Goal: Information Seeking & Learning: Learn about a topic

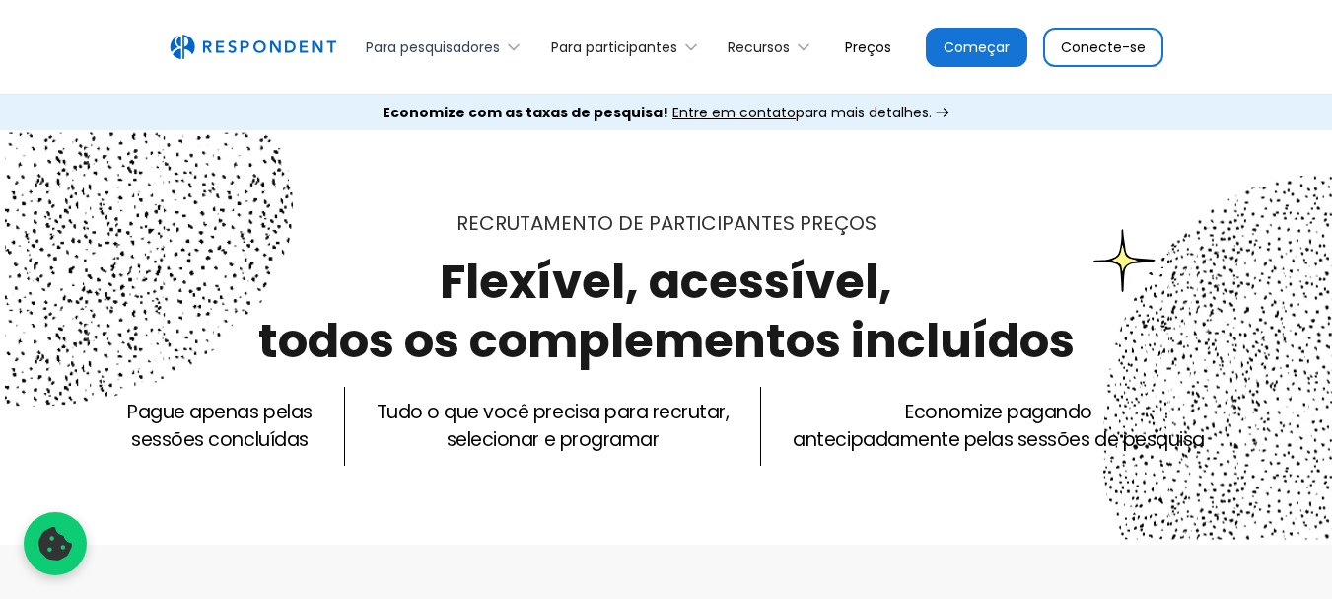
click at [451, 50] on font "Para pesquisadores" at bounding box center [433, 47] width 134 height 20
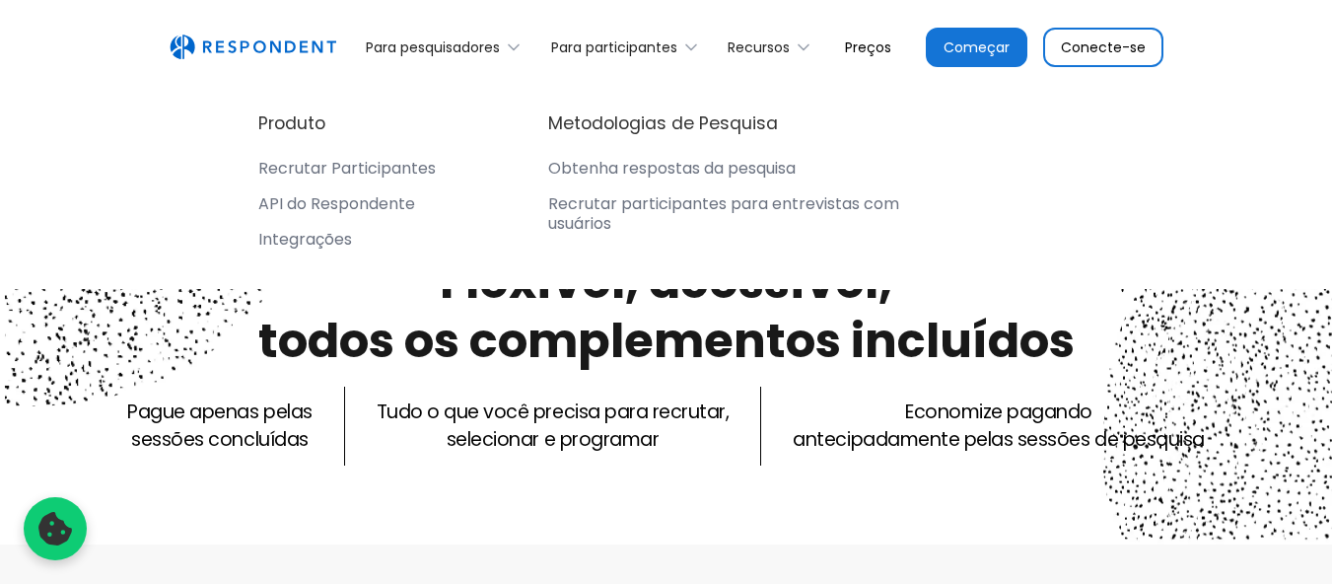
click at [114, 136] on nav "Produto Recrutar Participantes API do Respondente Integrações Metodologias de P…" at bounding box center [666, 184] width 1332 height 209
click at [378, 39] on font "Para pesquisadores" at bounding box center [433, 47] width 134 height 20
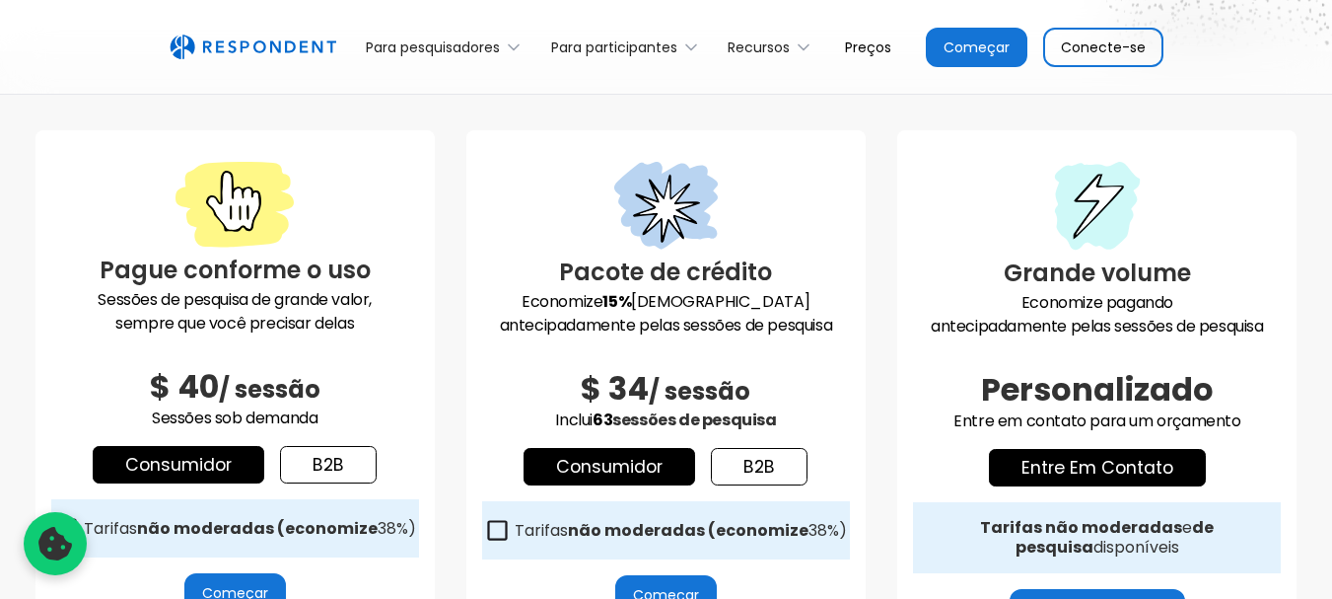
scroll to position [99, 0]
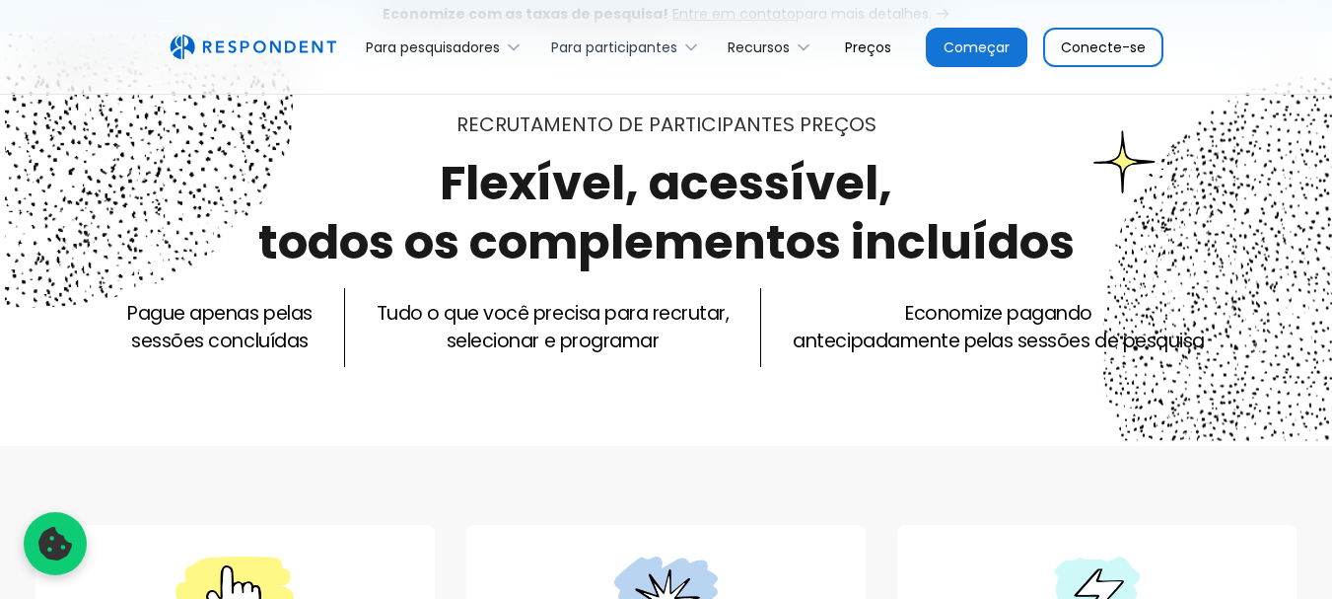
click at [649, 46] on font "Para participantes" at bounding box center [614, 47] width 126 height 20
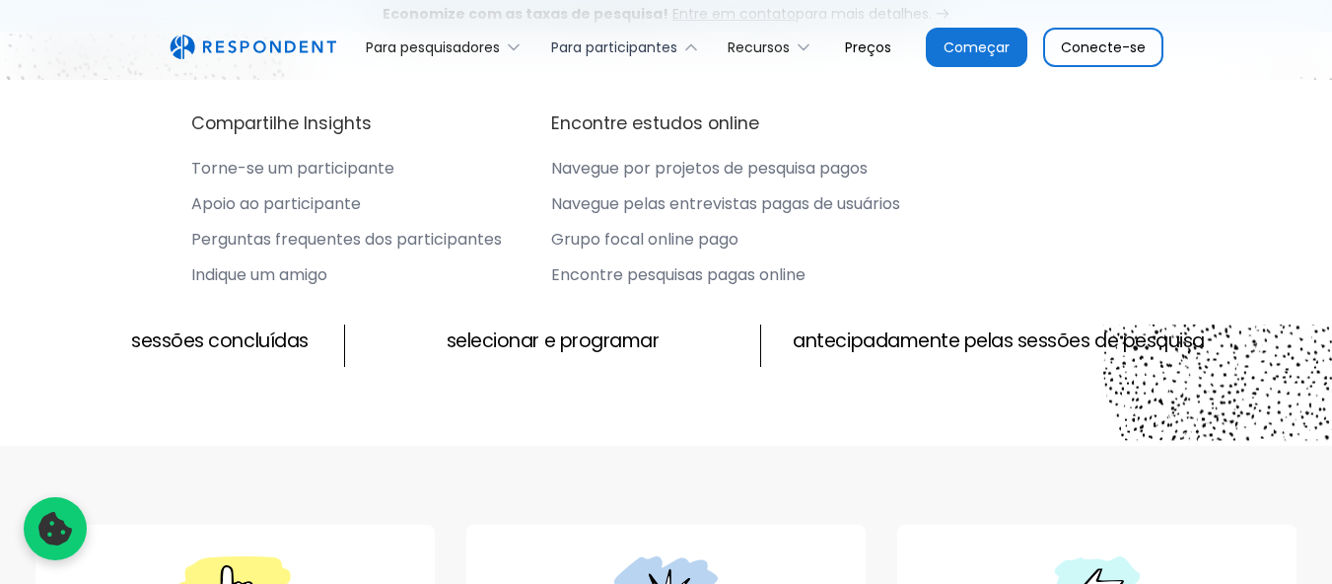
click at [642, 44] on font "Para participantes" at bounding box center [614, 47] width 126 height 20
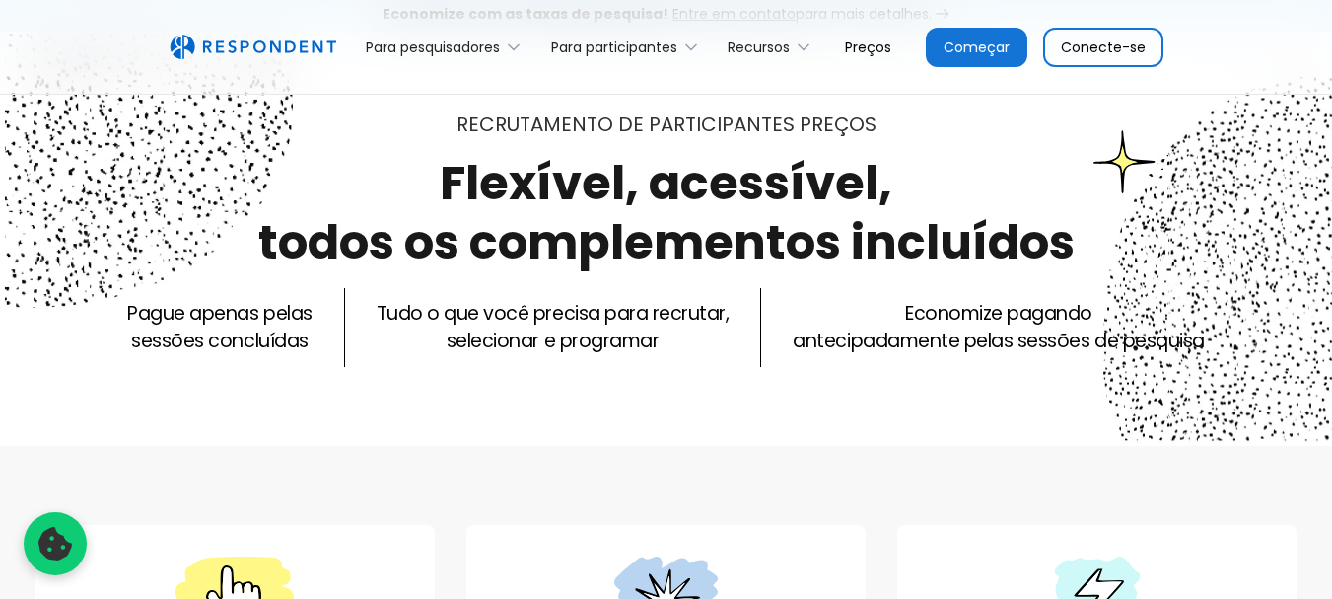
click at [1085, 45] on font "Conecte-se" at bounding box center [1103, 47] width 85 height 20
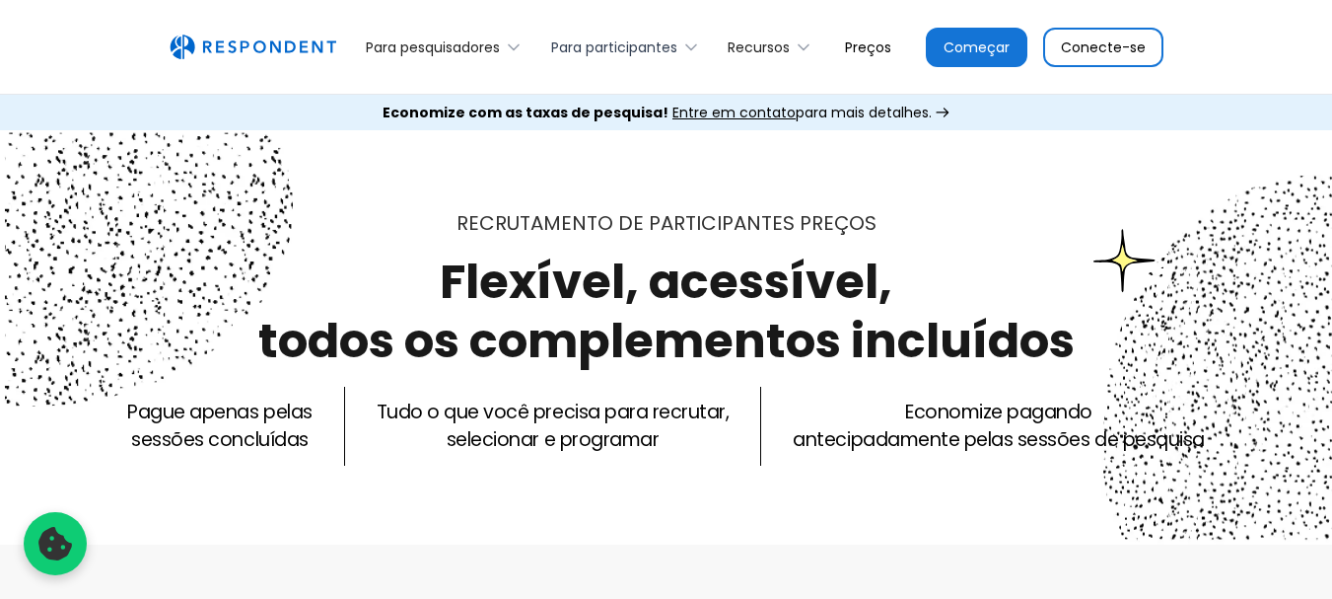
click at [646, 51] on font "Para participantes" at bounding box center [614, 47] width 126 height 20
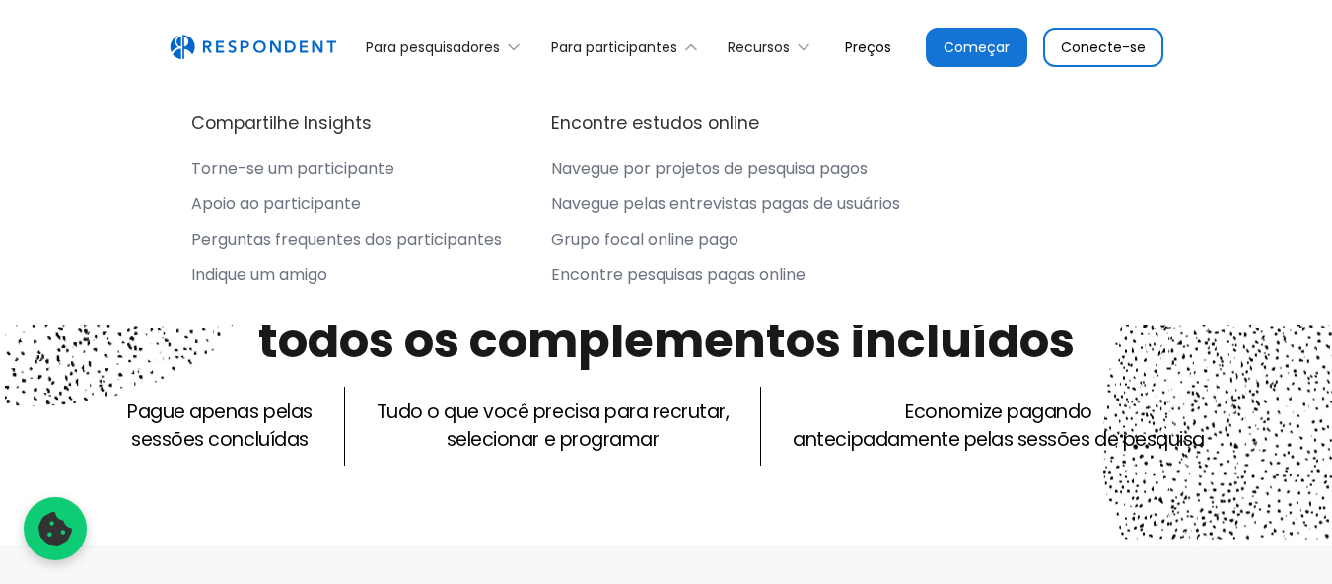
click at [868, 41] on font "Preços" at bounding box center [868, 47] width 46 height 20
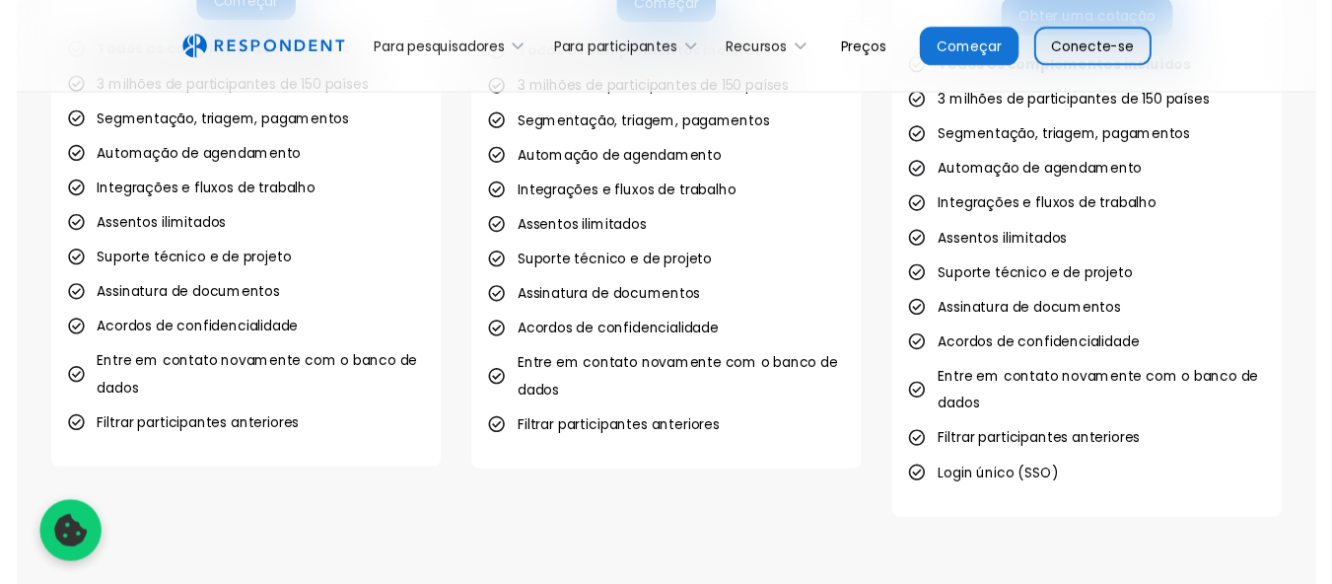
scroll to position [986, 0]
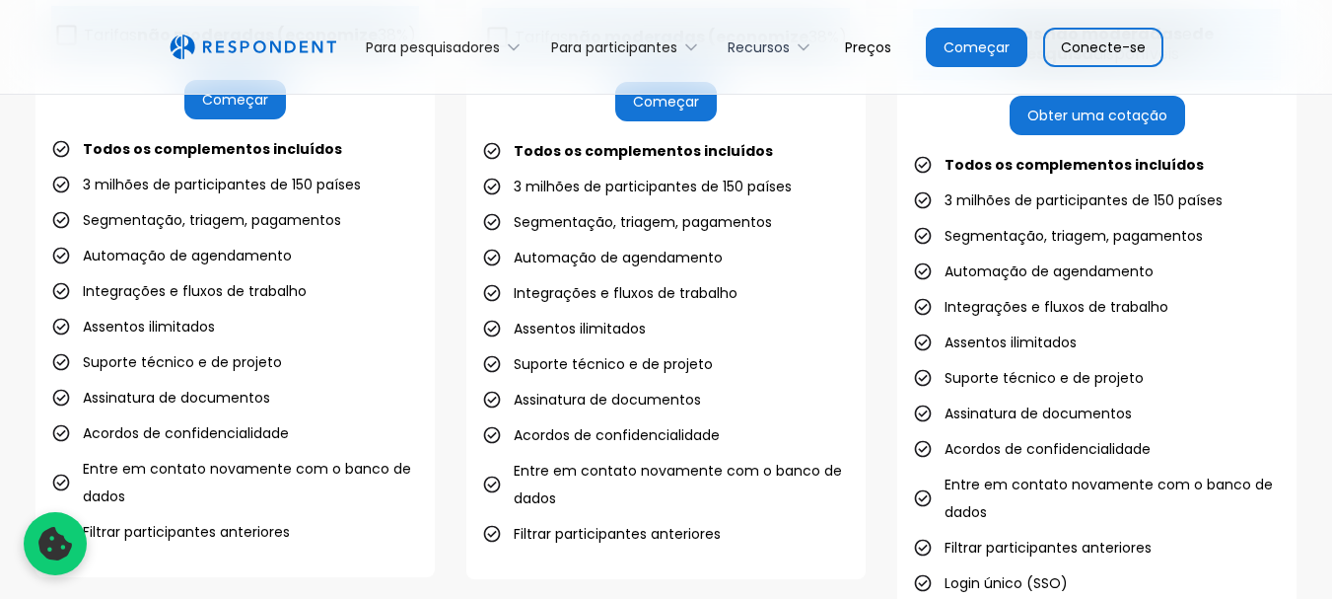
click at [780, 51] on font "Recursos" at bounding box center [759, 47] width 62 height 20
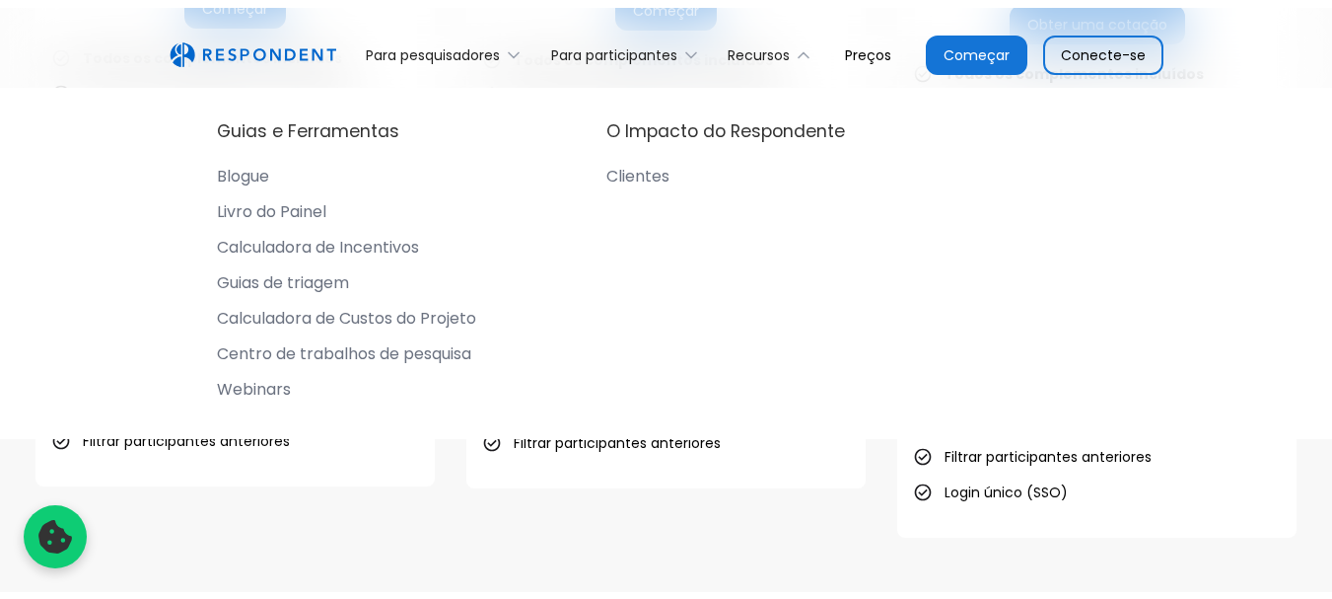
scroll to position [888, 0]
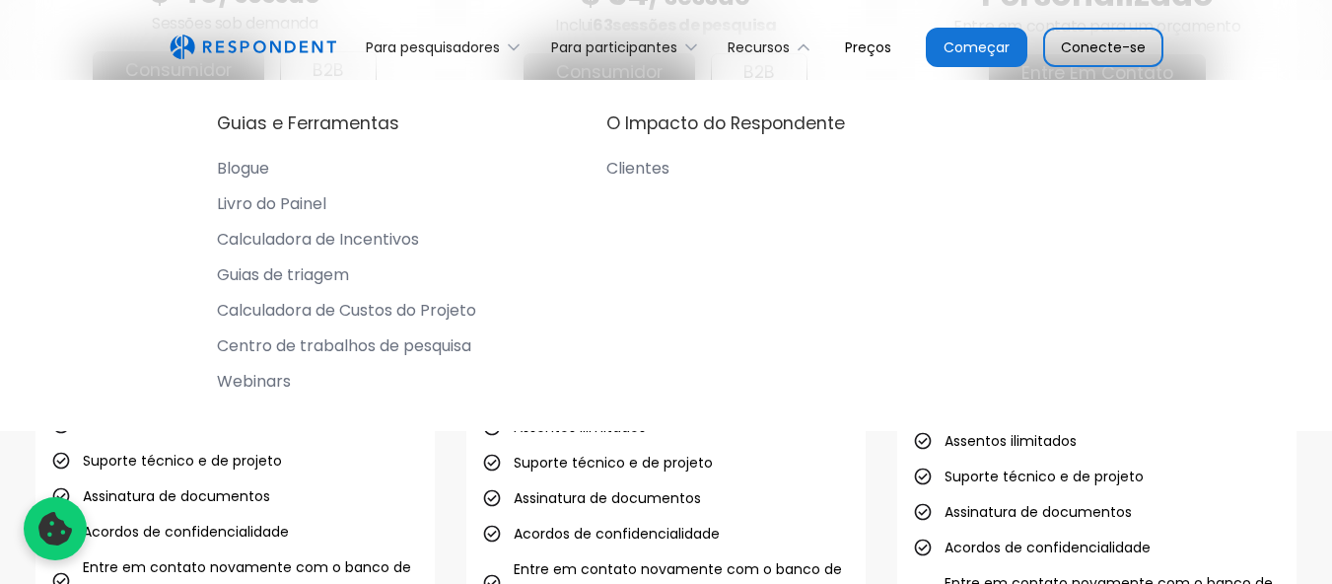
click at [91, 54] on div "Para pesquisadores Produto Recrutar Participantes API do Respondente Integraçõe…" at bounding box center [666, 47] width 1332 height 95
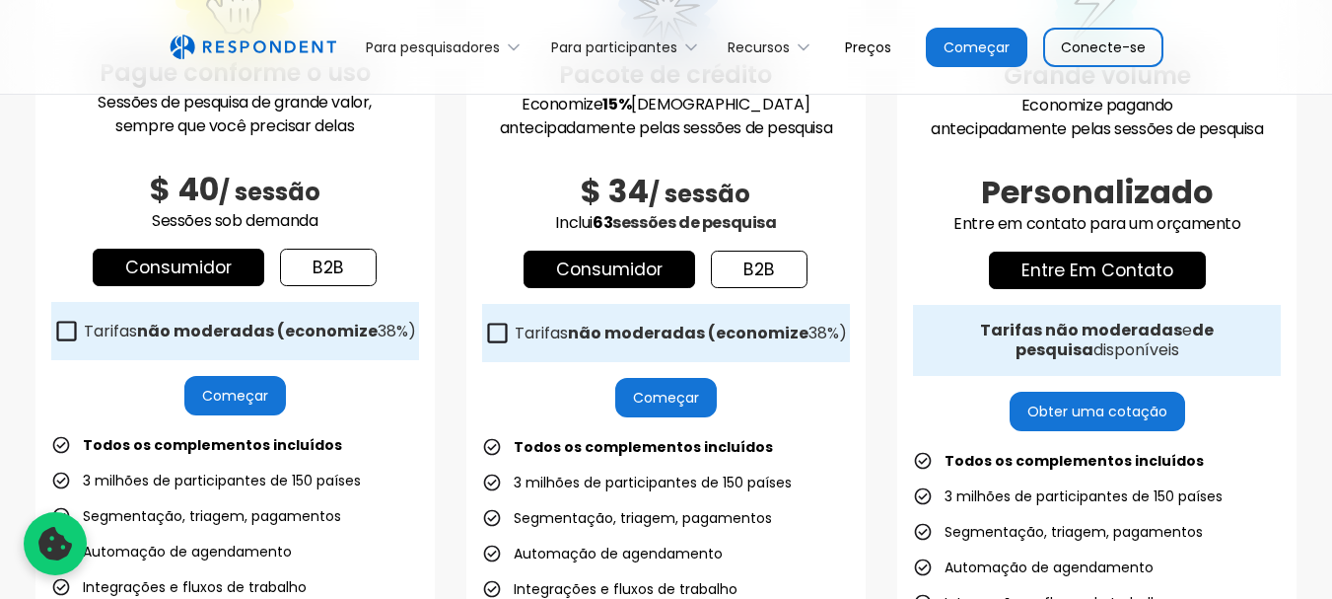
scroll to position [1085, 0]
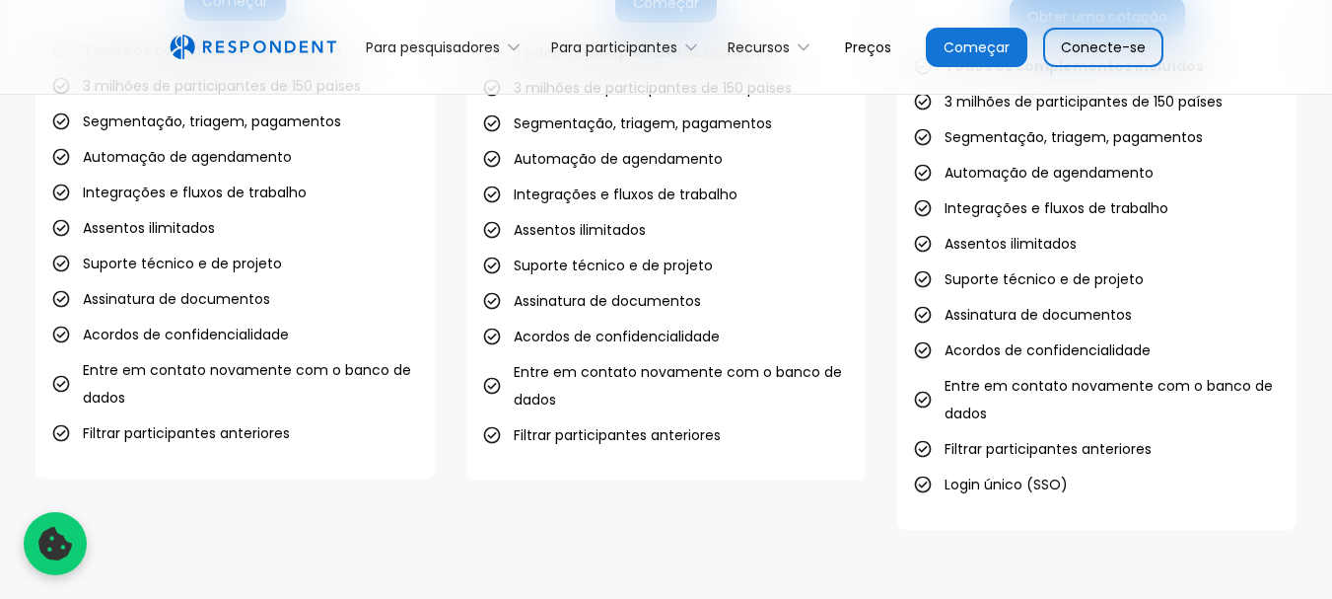
click at [945, 52] on link "Começar" at bounding box center [977, 47] width 102 height 39
